Goal: Transaction & Acquisition: Obtain resource

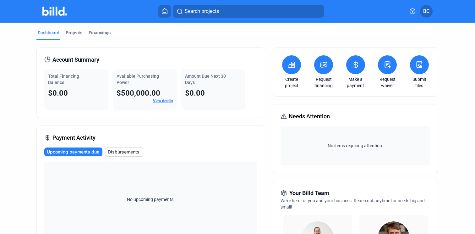
click at [287, 68] on button at bounding box center [291, 64] width 19 height 19
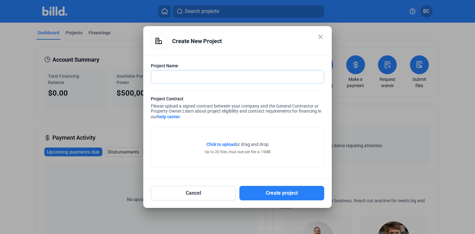
click at [167, 74] on input "text" at bounding box center [237, 76] width 173 height 13
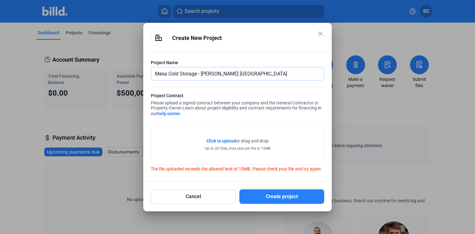
type input "Mesa Cold Storage - [PERSON_NAME] [GEOGRAPHIC_DATA]"
click at [279, 200] on button "Create project" at bounding box center [281, 196] width 85 height 14
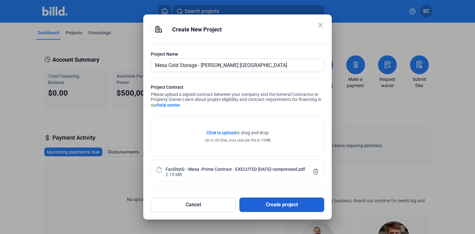
click at [274, 204] on button "Create project" at bounding box center [281, 204] width 85 height 14
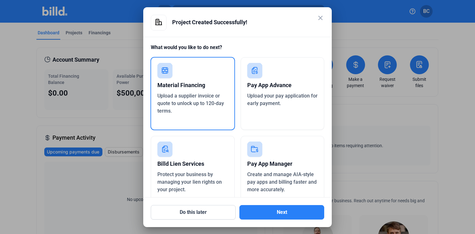
click at [194, 70] on div "Material Financing Upload a supplier invoice or quote to unlock up to 120-day t…" at bounding box center [192, 93] width 84 height 73
click at [321, 17] on mat-icon "close" at bounding box center [321, 18] width 8 height 8
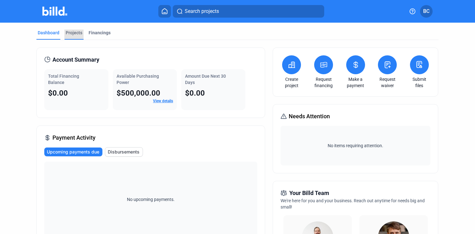
click at [74, 34] on div "Projects" at bounding box center [74, 33] width 17 height 6
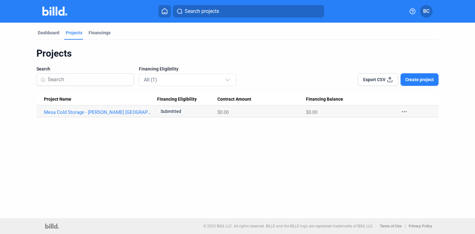
click at [258, 57] on div "Projects" at bounding box center [237, 53] width 402 height 12
click at [64, 111] on link "Mesa Cold Storage - [PERSON_NAME] [GEOGRAPHIC_DATA]" at bounding box center [97, 112] width 107 height 6
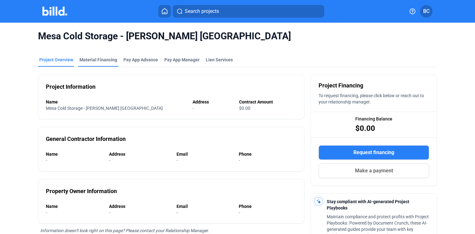
click at [92, 58] on div "Material Financing" at bounding box center [98, 60] width 38 height 6
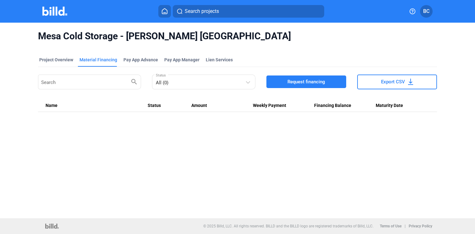
click at [314, 79] on span "Request financing" at bounding box center [306, 82] width 38 height 6
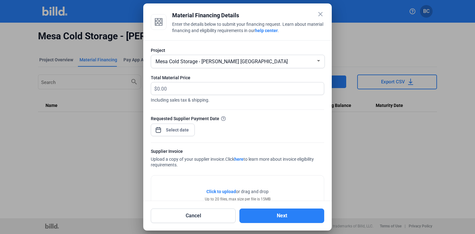
scroll to position [25, 0]
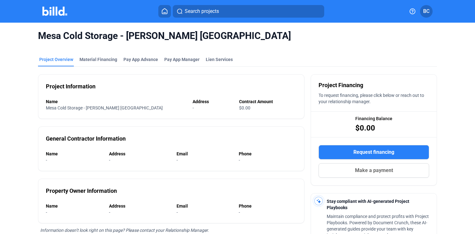
scroll to position [1, 0]
